Goal: Navigation & Orientation: Find specific page/section

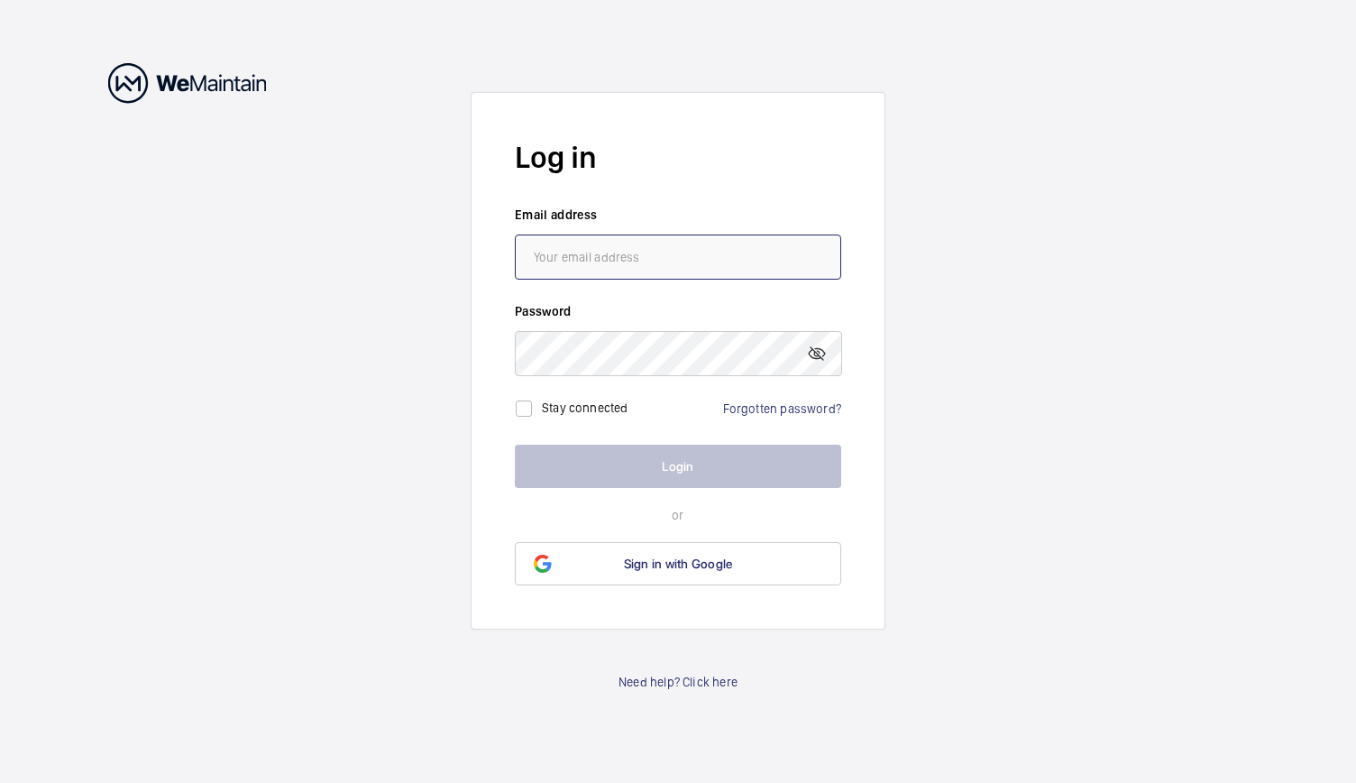
type input "[EMAIL_ADDRESS][DOMAIN_NAME]"
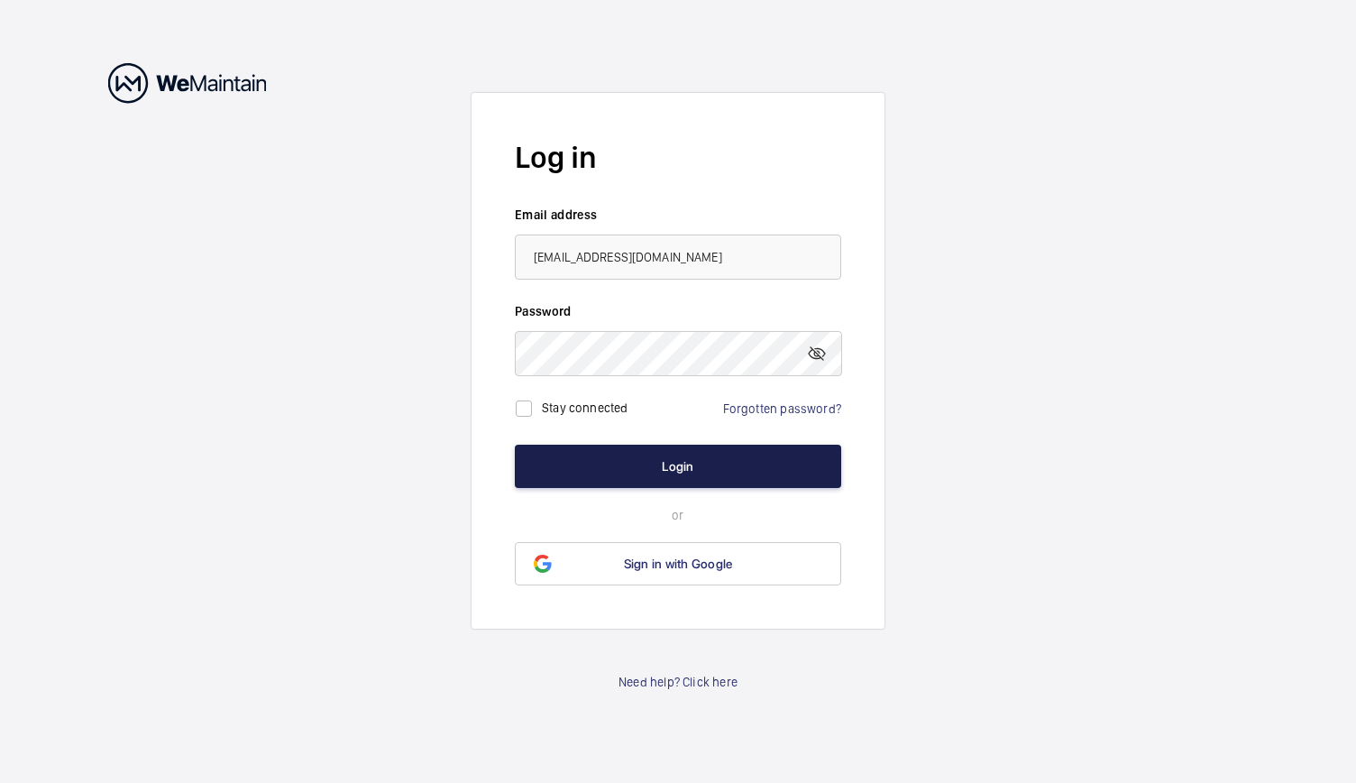
click at [610, 461] on button "Login" at bounding box center [678, 466] width 326 height 43
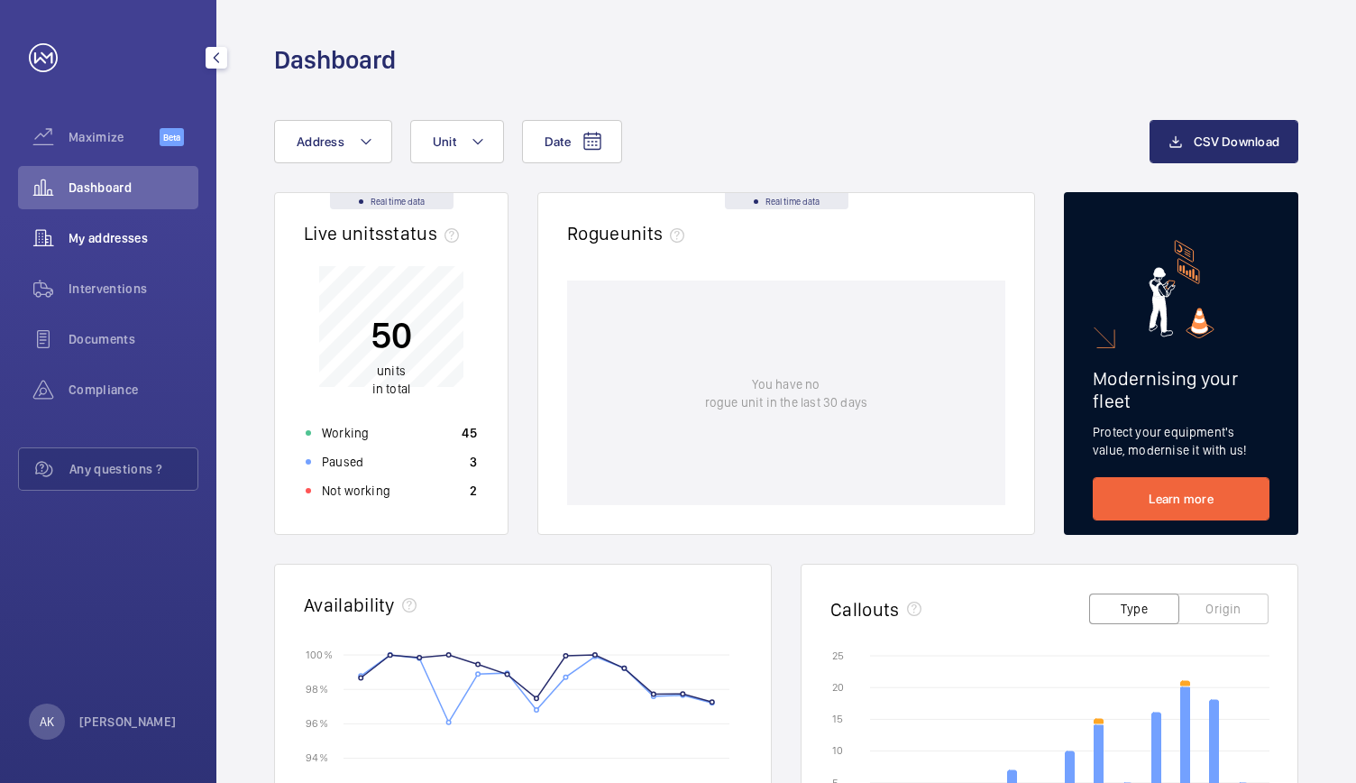
click at [86, 244] on span "My addresses" at bounding box center [134, 238] width 130 height 18
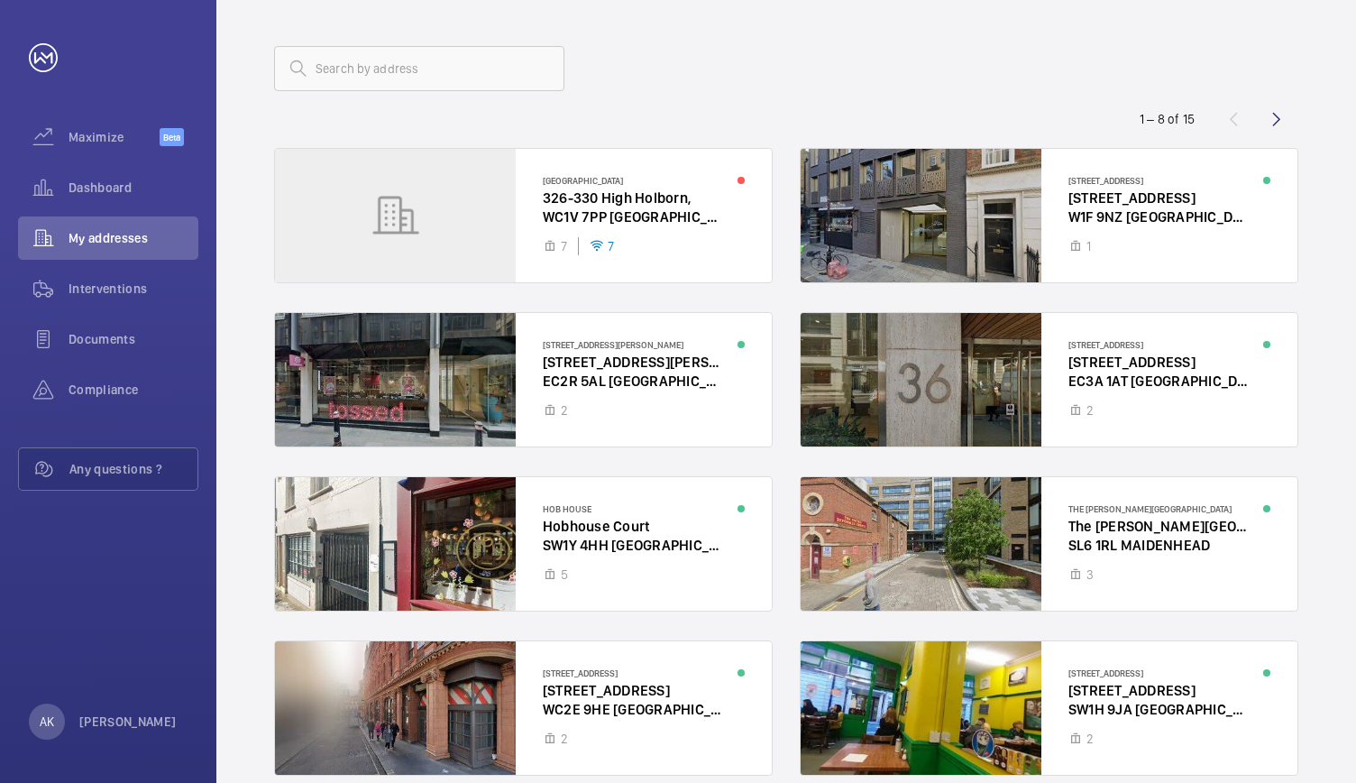
scroll to position [76, 0]
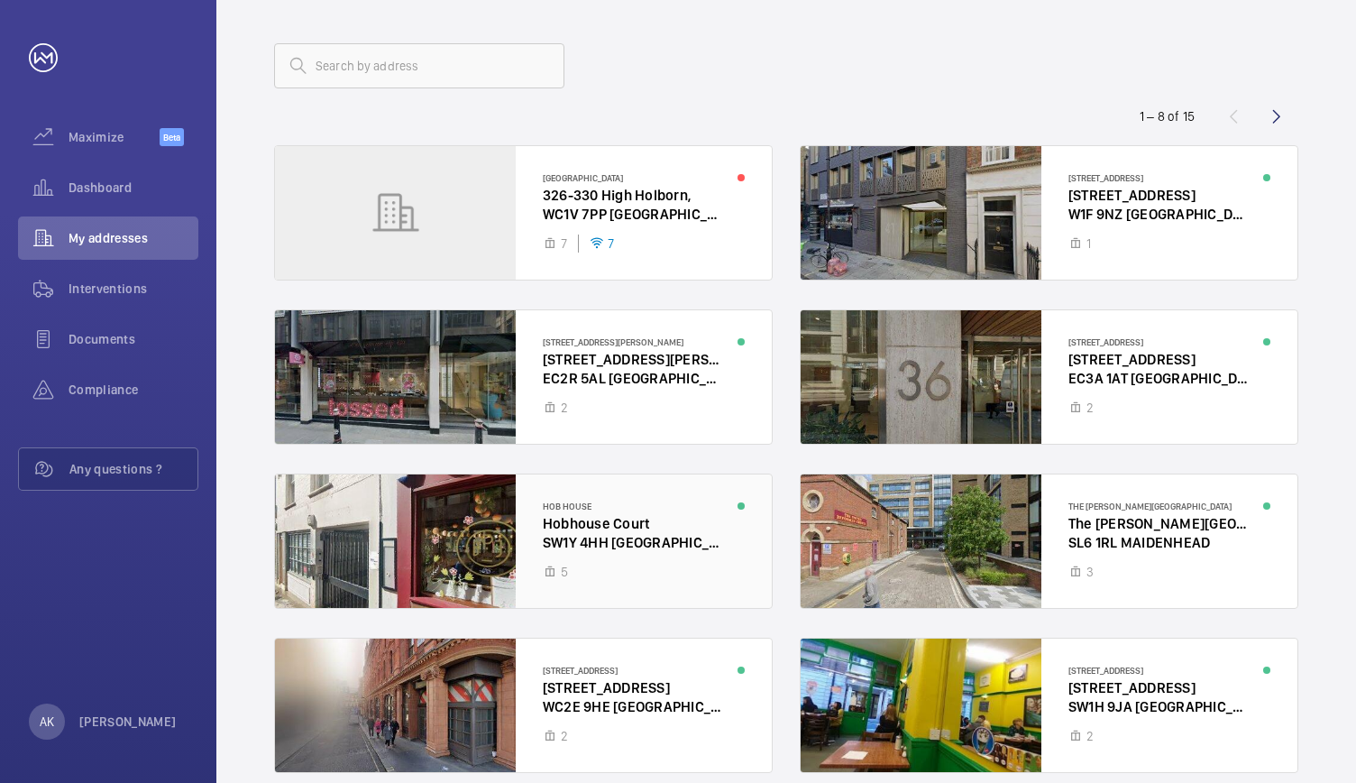
click at [486, 533] on div at bounding box center [523, 540] width 497 height 133
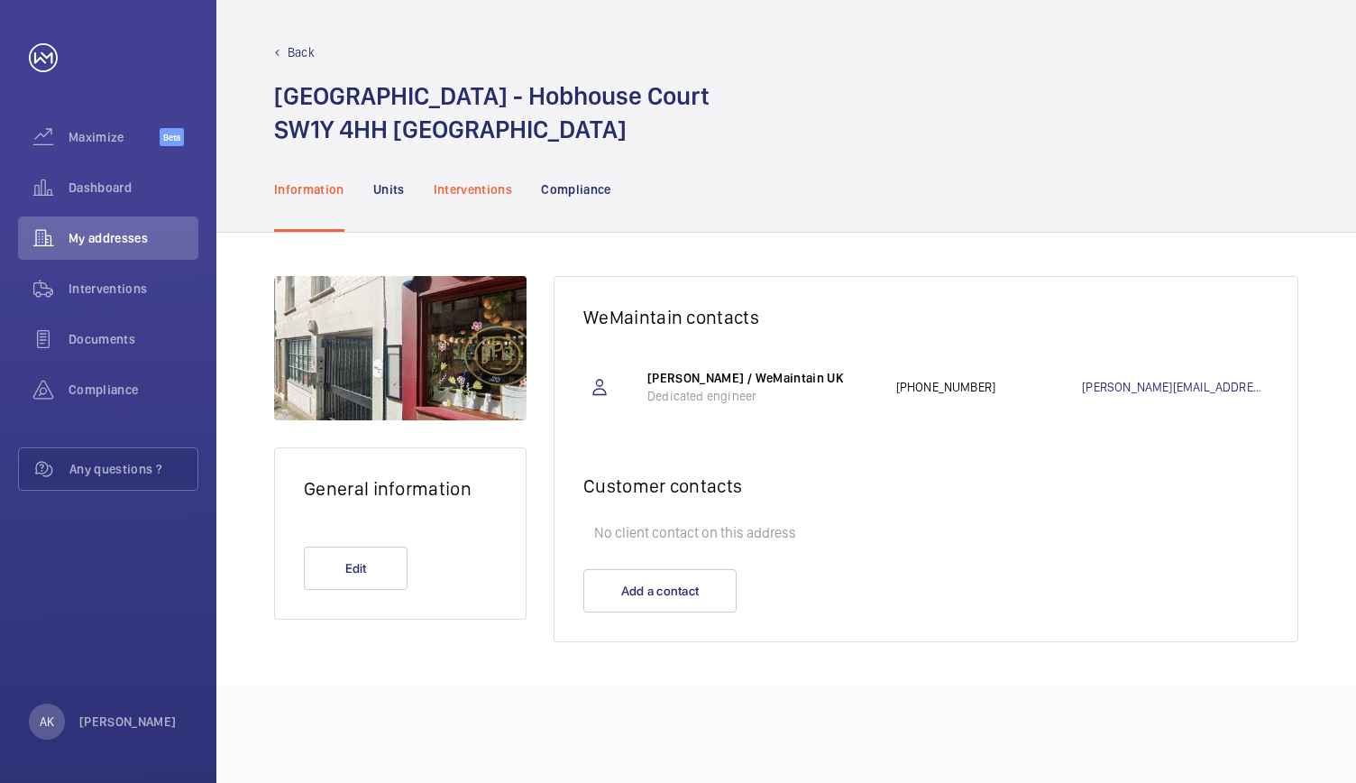
click at [488, 191] on p "Interventions" at bounding box center [473, 189] width 79 height 18
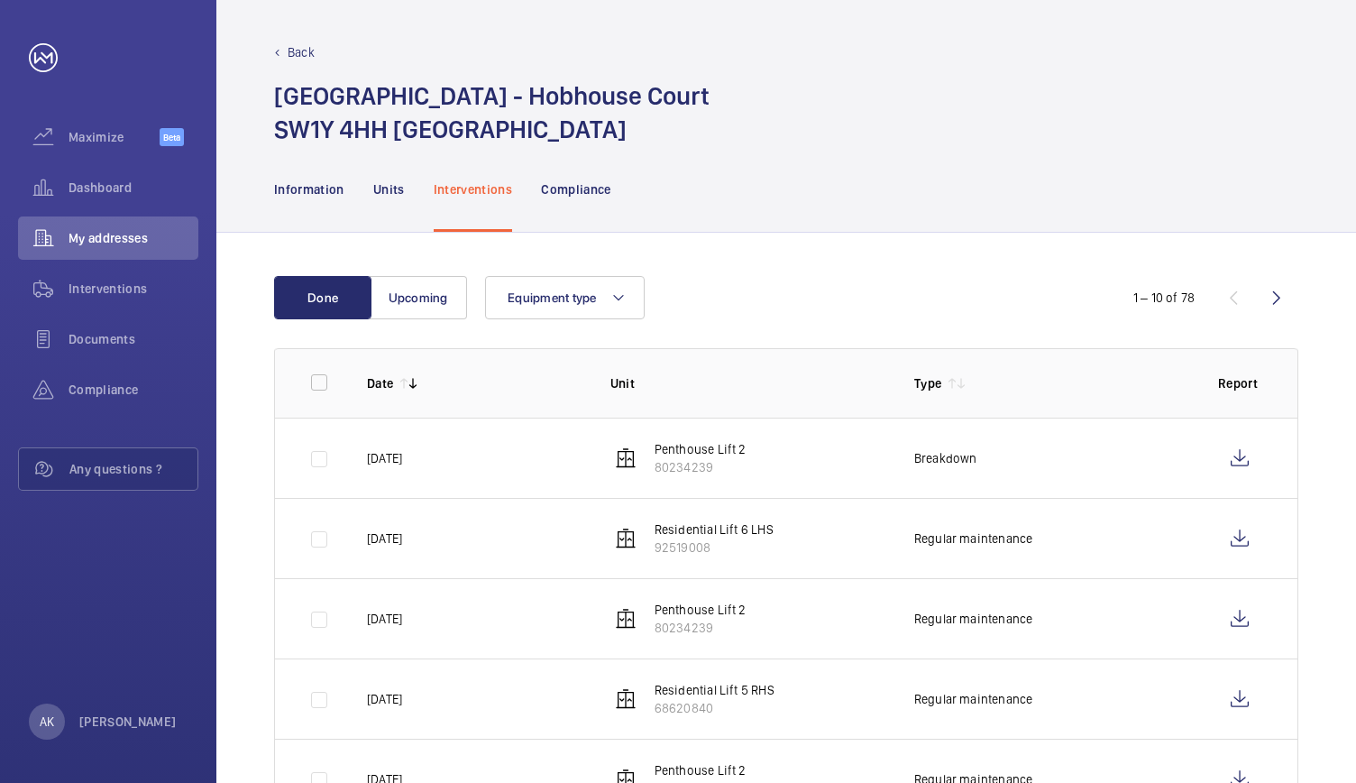
scroll to position [1, 0]
click at [392, 178] on div "Units" at bounding box center [389, 188] width 32 height 86
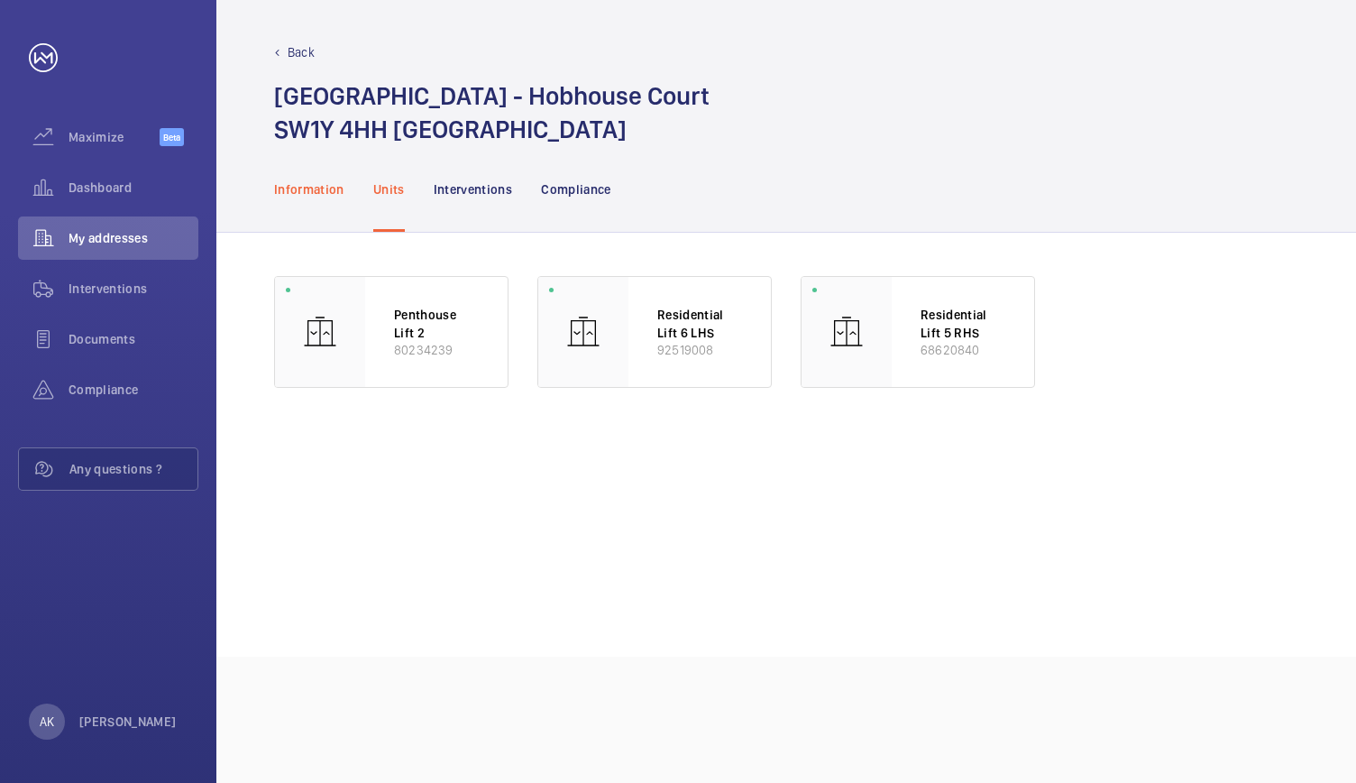
click at [319, 187] on p "Information" at bounding box center [309, 189] width 70 height 18
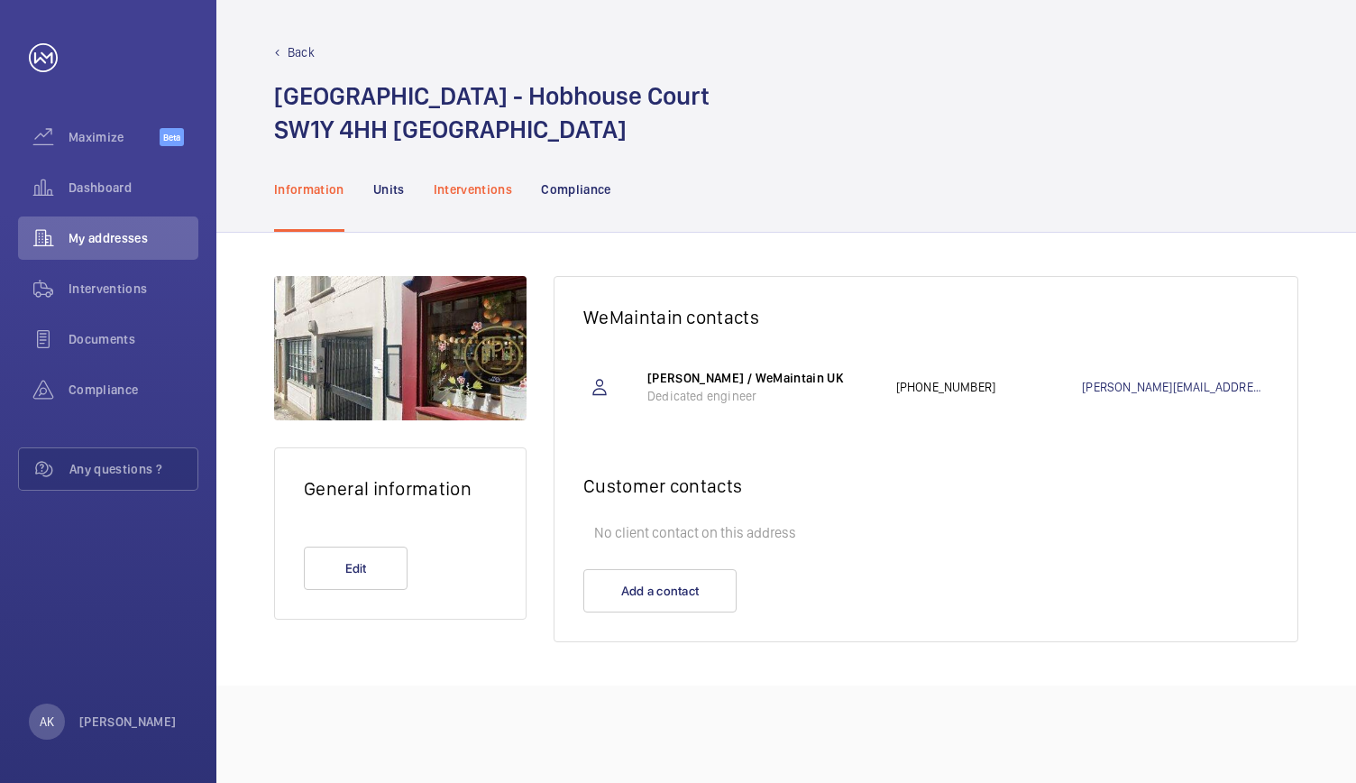
click at [473, 188] on p "Interventions" at bounding box center [473, 189] width 79 height 18
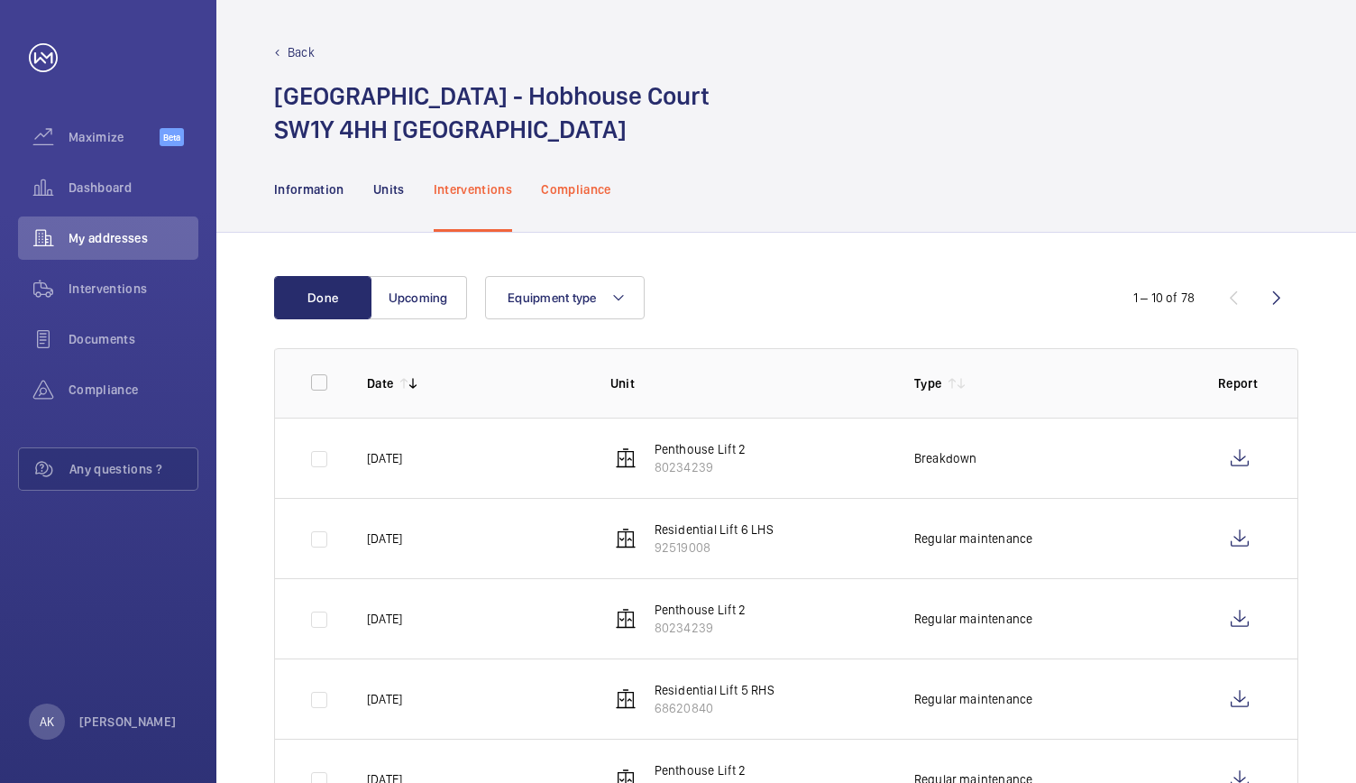
click at [557, 198] on div "Compliance" at bounding box center [576, 189] width 70 height 86
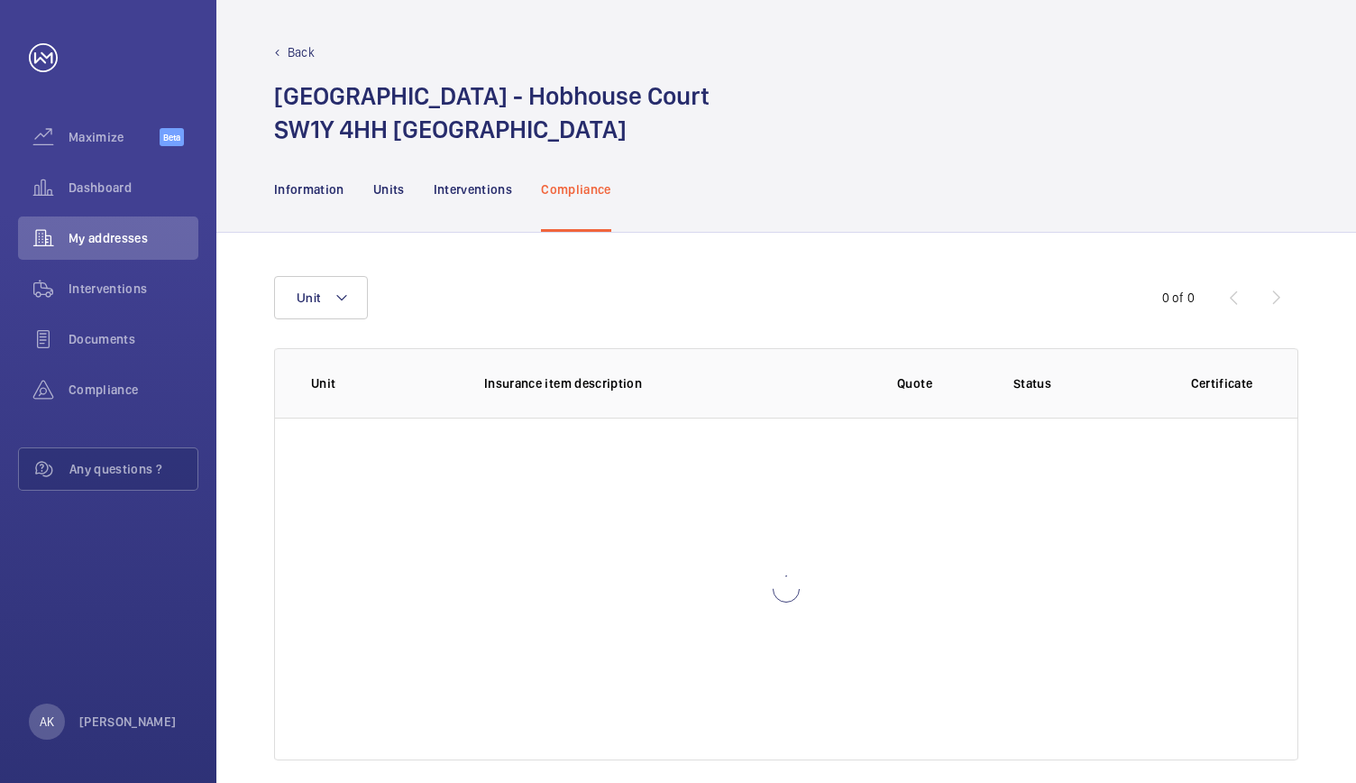
click at [289, 51] on p "Back" at bounding box center [301, 52] width 27 height 18
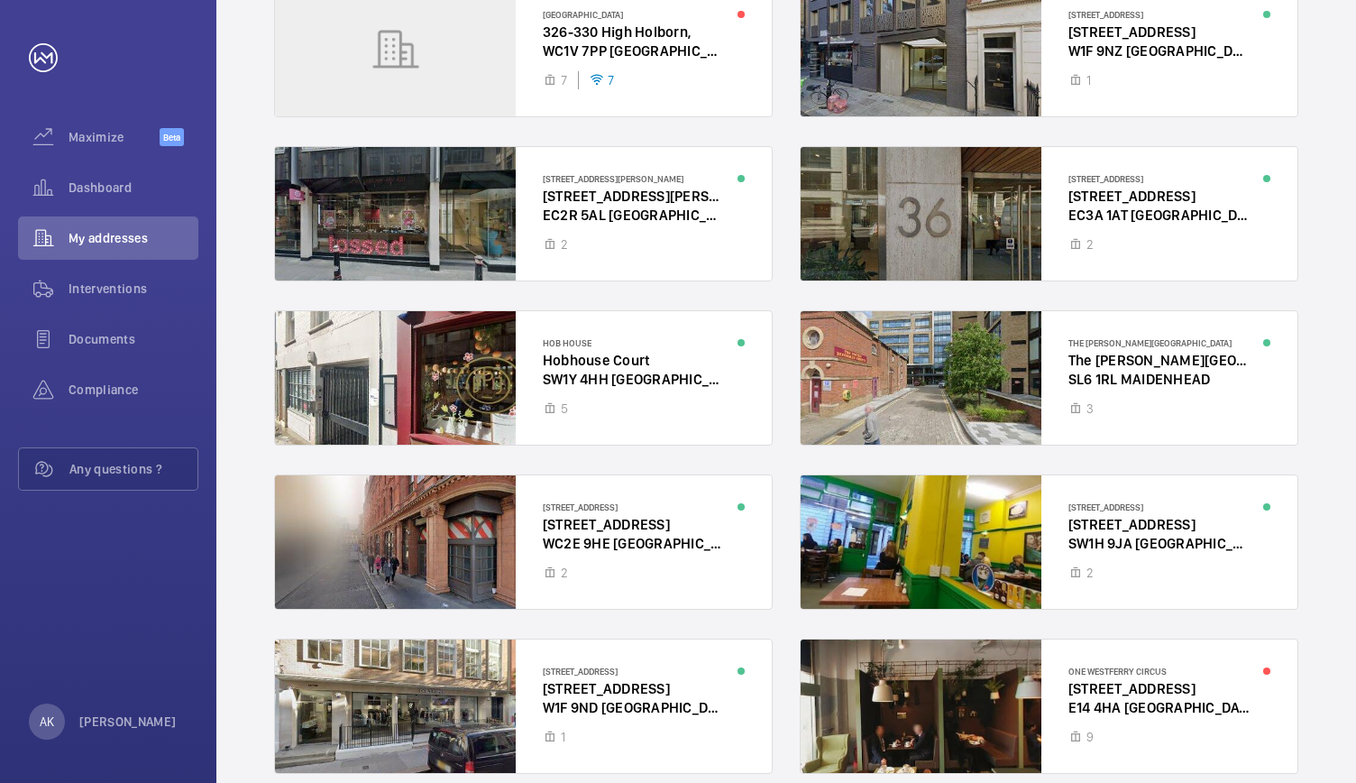
scroll to position [238, 0]
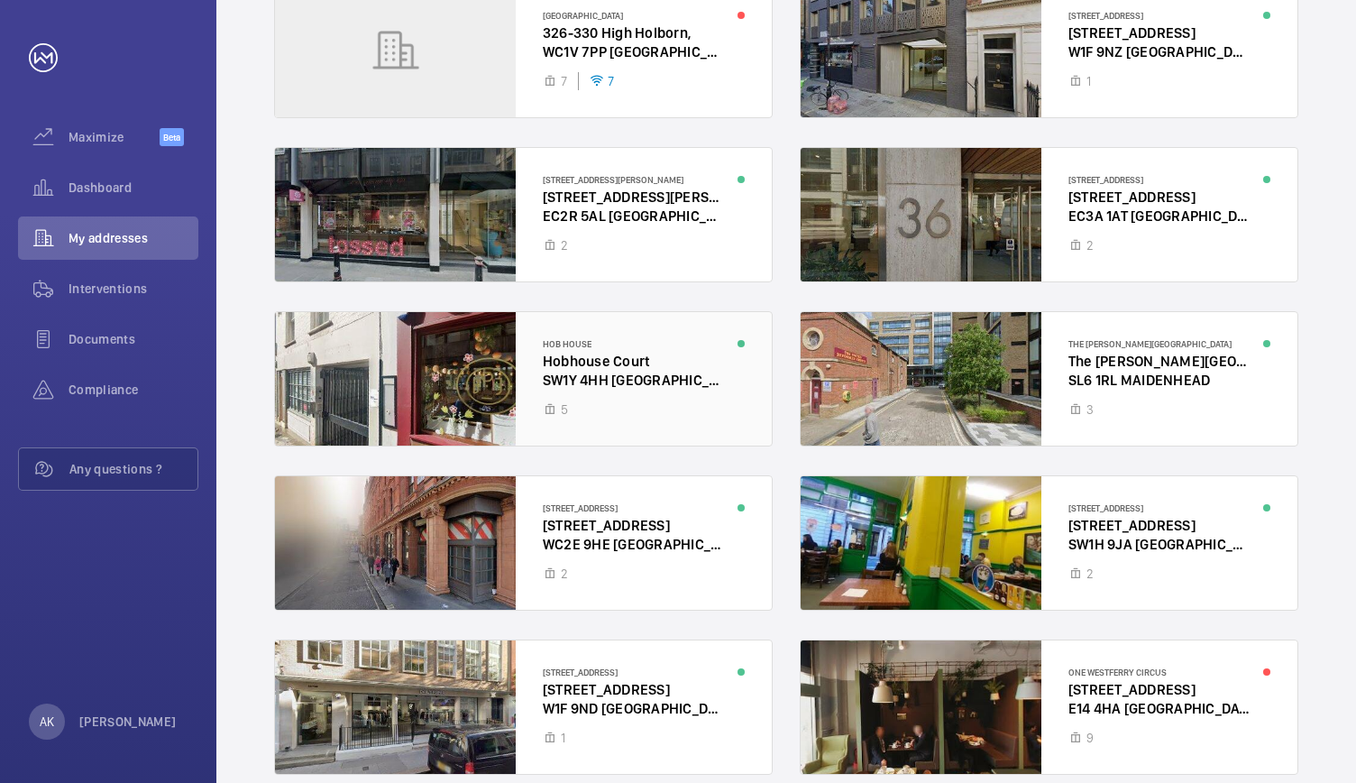
click at [574, 395] on div at bounding box center [523, 378] width 497 height 133
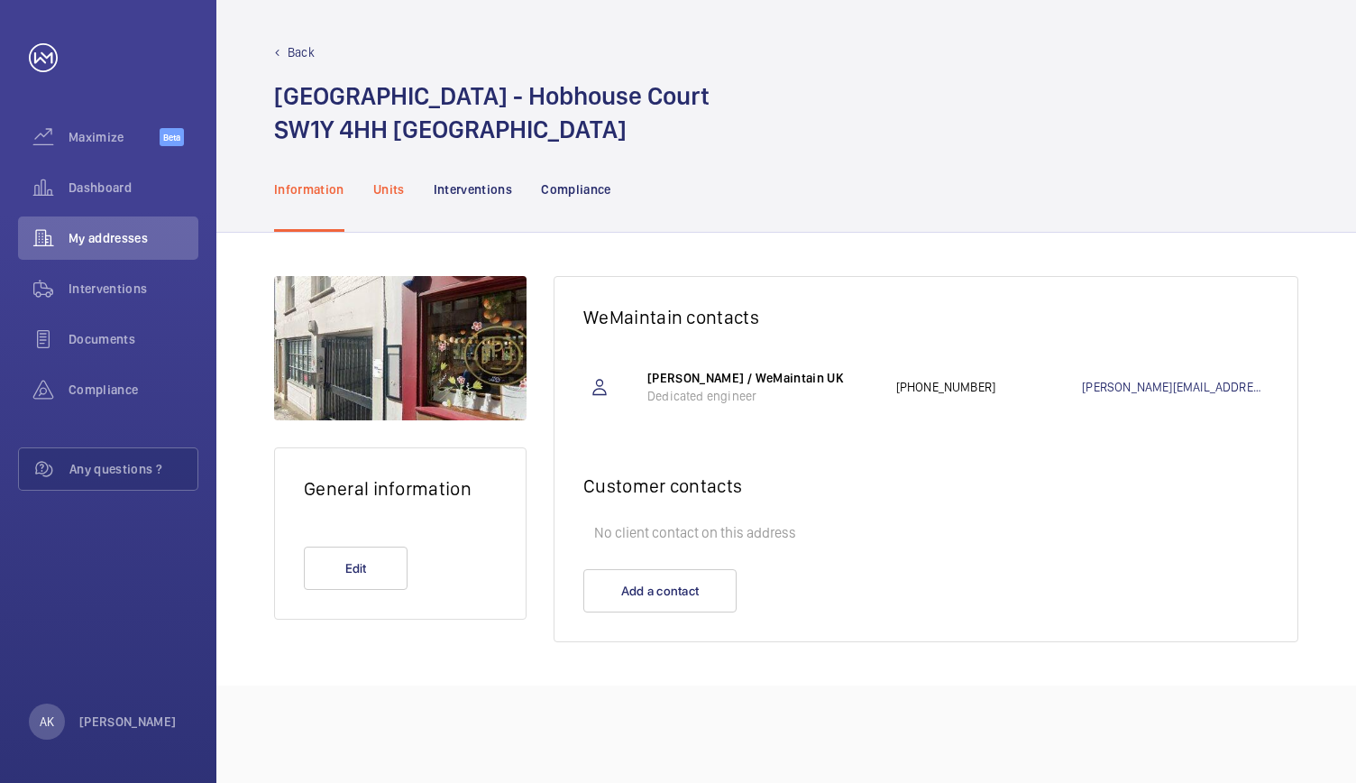
click at [399, 192] on p "Units" at bounding box center [389, 189] width 32 height 18
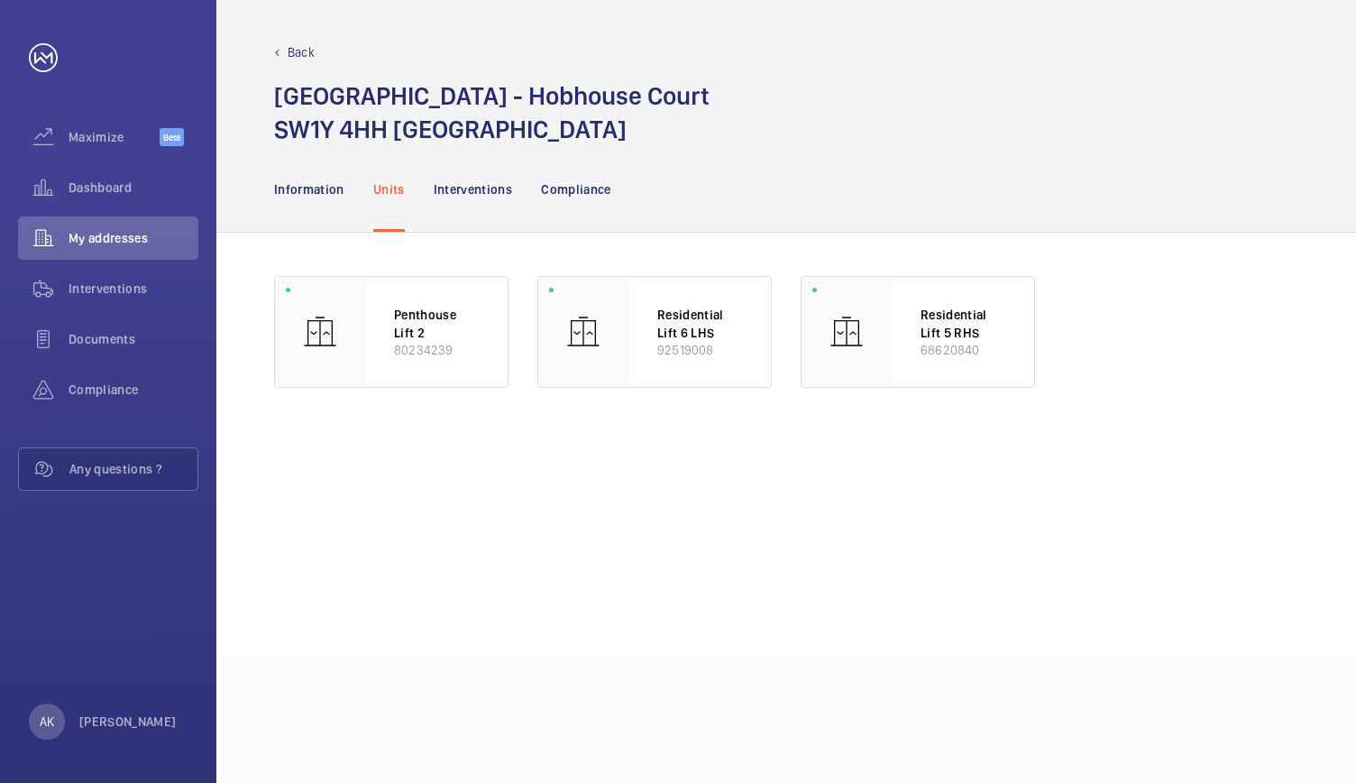
click at [294, 42] on div "Back [GEOGRAPHIC_DATA] - [STREET_ADDRESS]" at bounding box center [786, 73] width 1140 height 146
click at [285, 50] on div "Back" at bounding box center [786, 52] width 1024 height 18
